Goal: Task Accomplishment & Management: Manage account settings

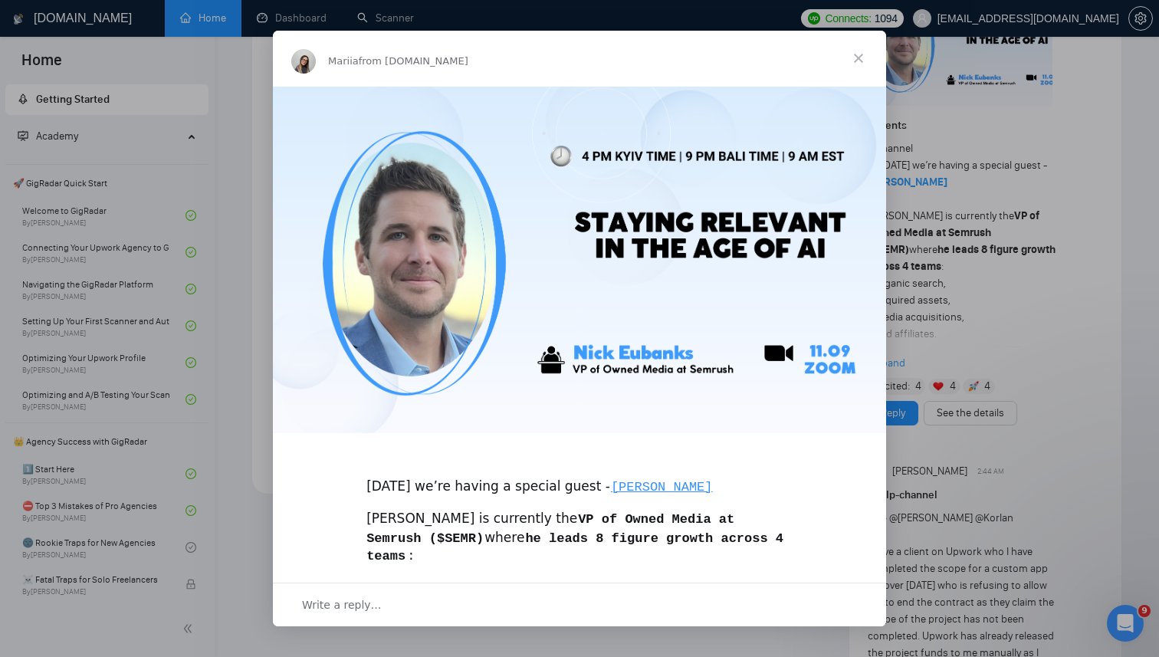
click at [858, 57] on span "Close" at bounding box center [858, 58] width 55 height 55
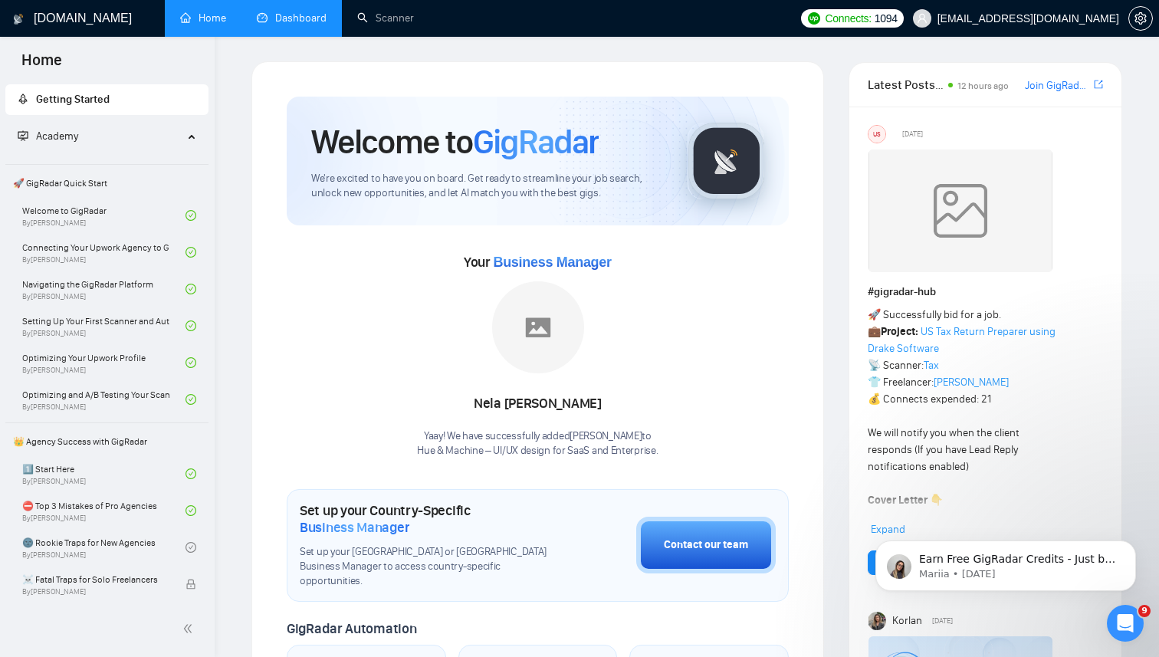
click at [281, 11] on link "Dashboard" at bounding box center [292, 17] width 70 height 13
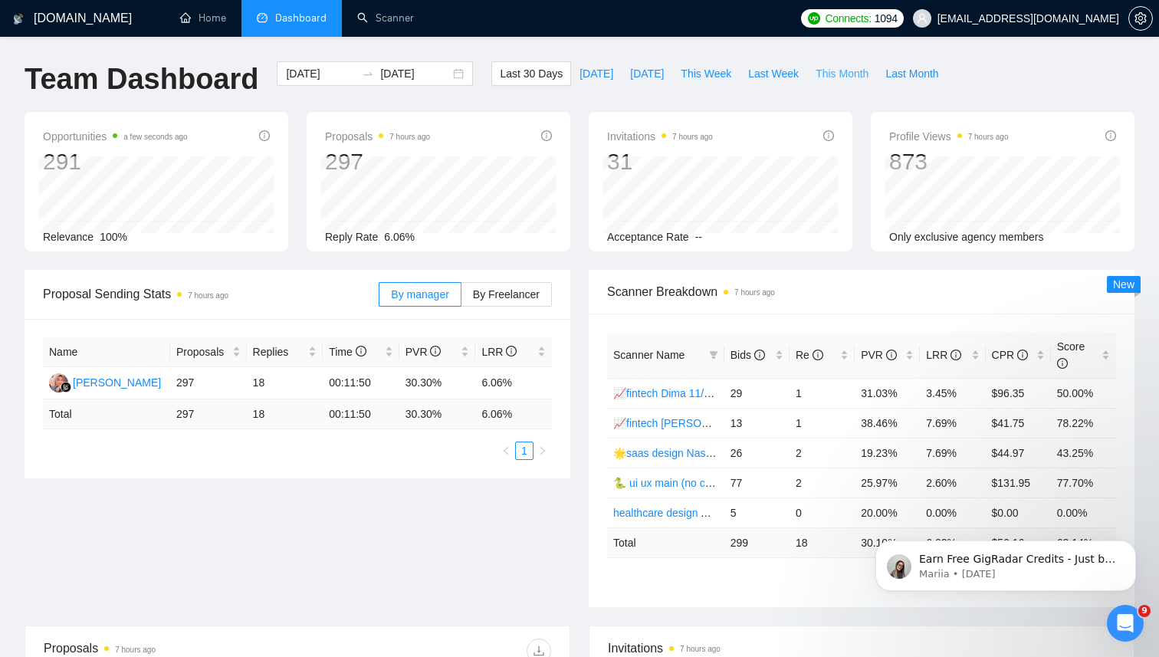
click at [844, 74] on span "This Month" at bounding box center [841, 73] width 53 height 17
type input "[DATE]"
click at [1134, 545] on icon "Dismiss notification" at bounding box center [1131, 544] width 8 height 8
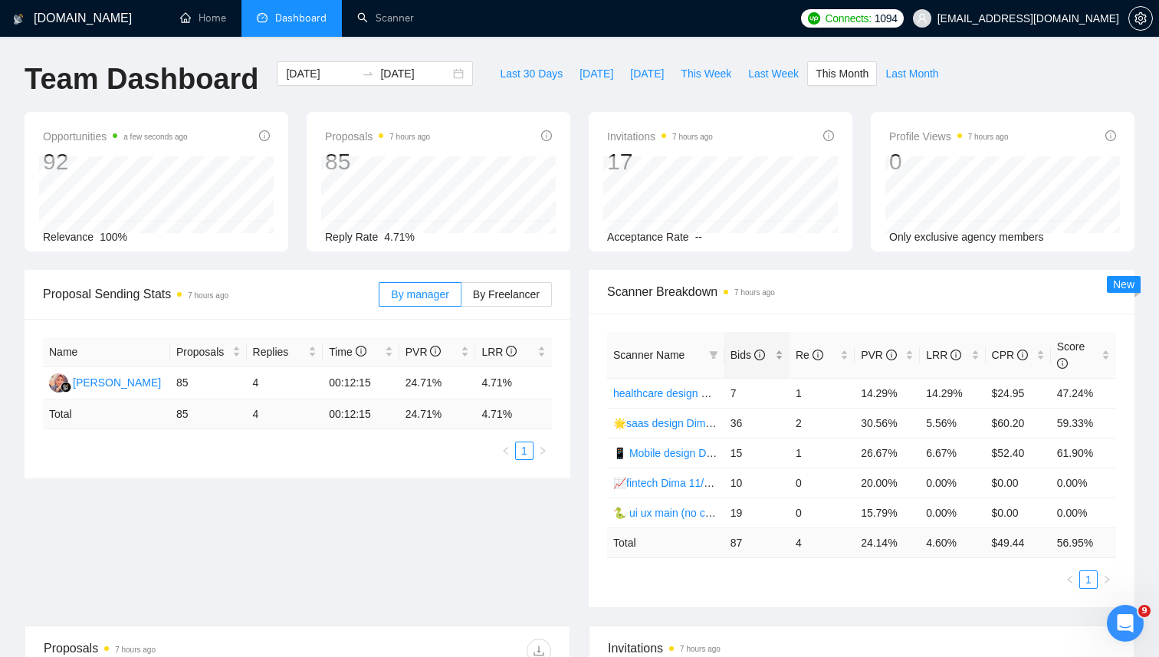
click at [783, 355] on div "Bids" at bounding box center [756, 354] width 53 height 17
